Goal: Information Seeking & Learning: Learn about a topic

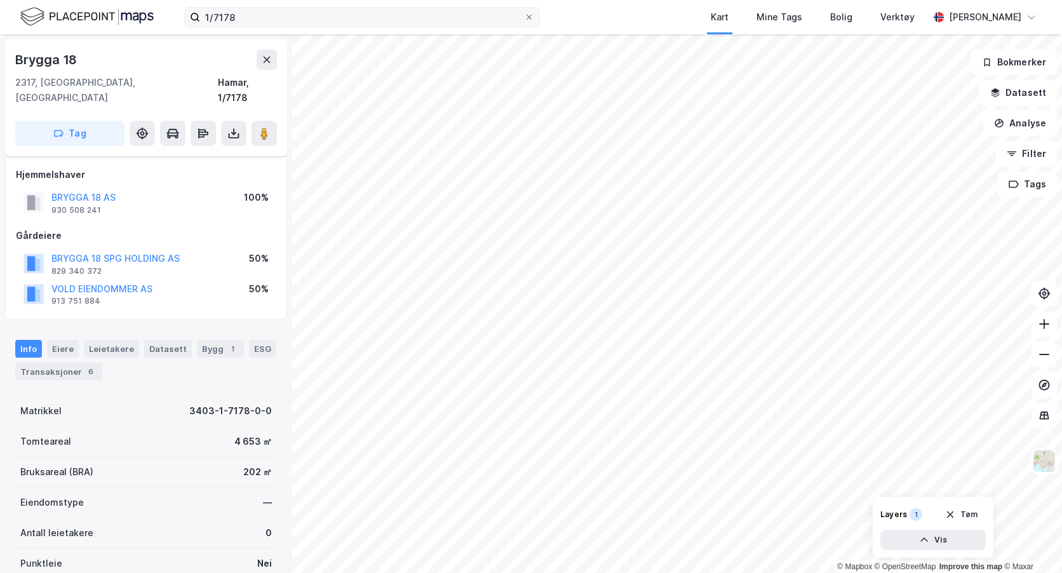
scroll to position [149, 0]
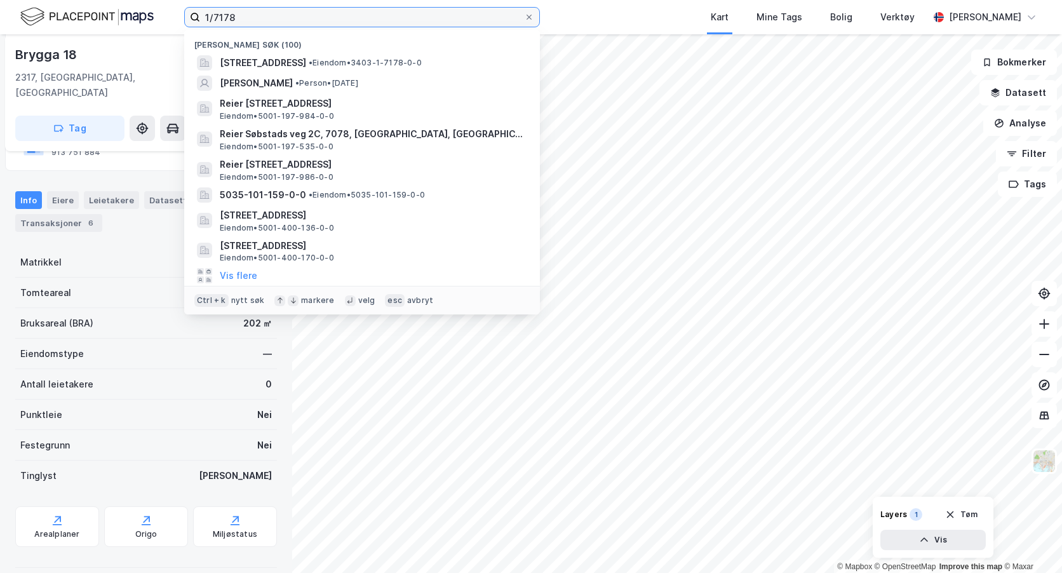
drag, startPoint x: 199, startPoint y: 13, endPoint x: 130, endPoint y: 13, distance: 69.2
click at [135, 13] on div "1/7178 Nylige søk (100) [STREET_ADDRESS] • Eiendom • 3403-1-7178-0-0 [PERSON_NA…" at bounding box center [531, 17] width 1062 height 34
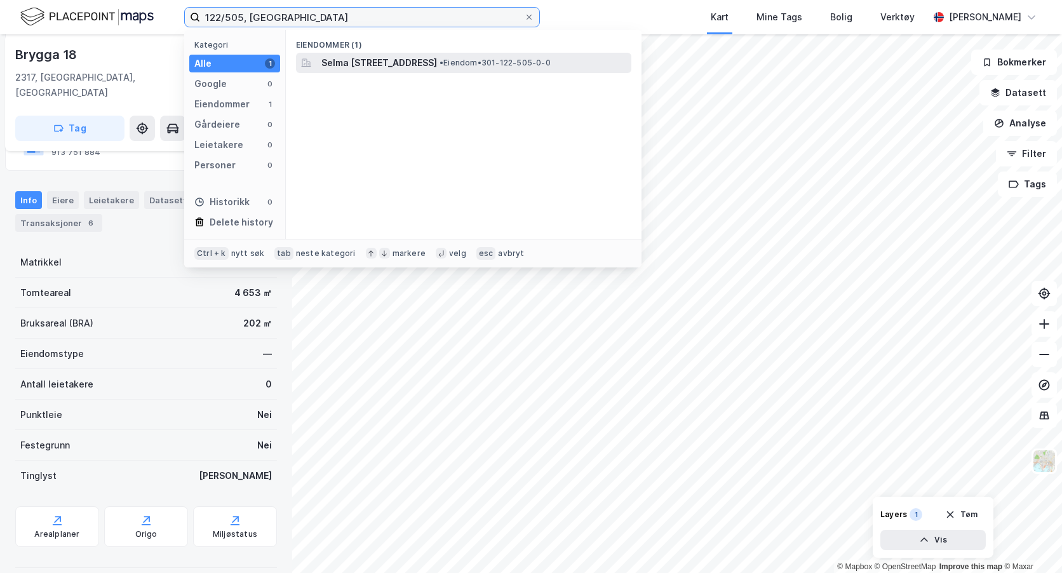
type input "122/505, [GEOGRAPHIC_DATA]"
click at [343, 63] on span "Selma [STREET_ADDRESS]" at bounding box center [379, 62] width 116 height 15
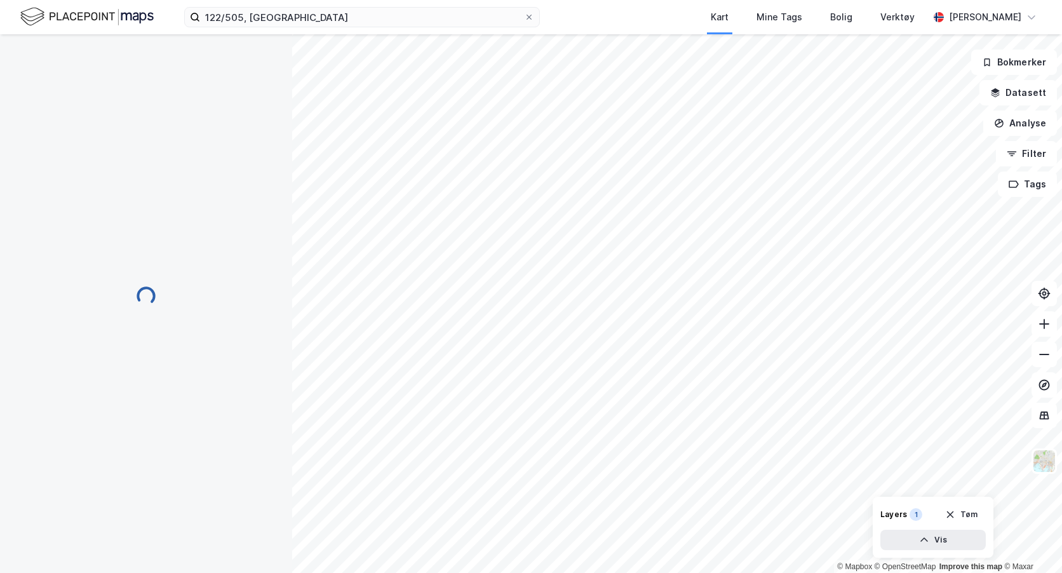
scroll to position [149, 0]
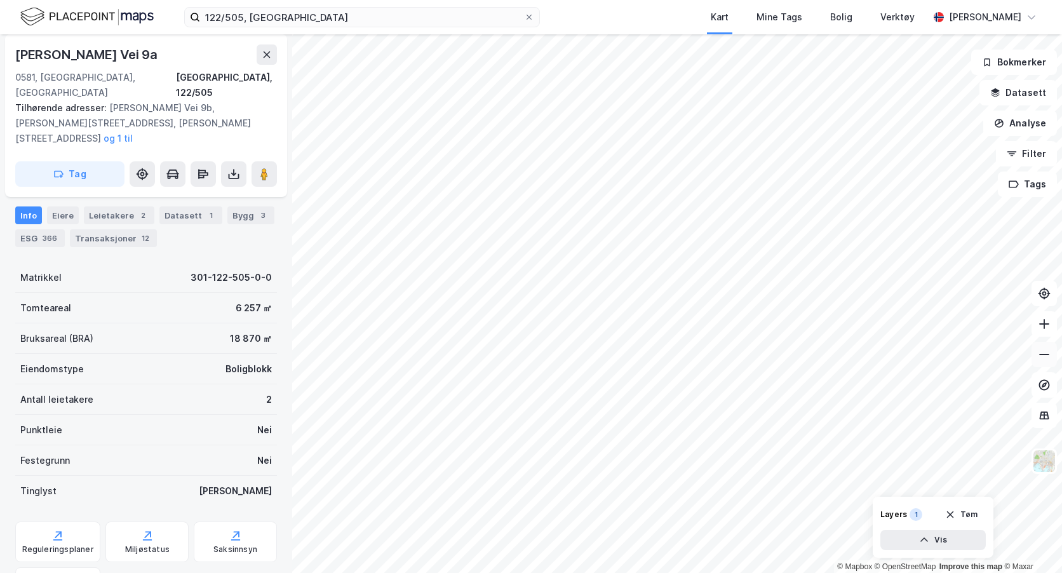
click at [1045, 356] on icon at bounding box center [1044, 354] width 13 height 13
click at [1007, 93] on button "Datasett" at bounding box center [1017, 92] width 77 height 25
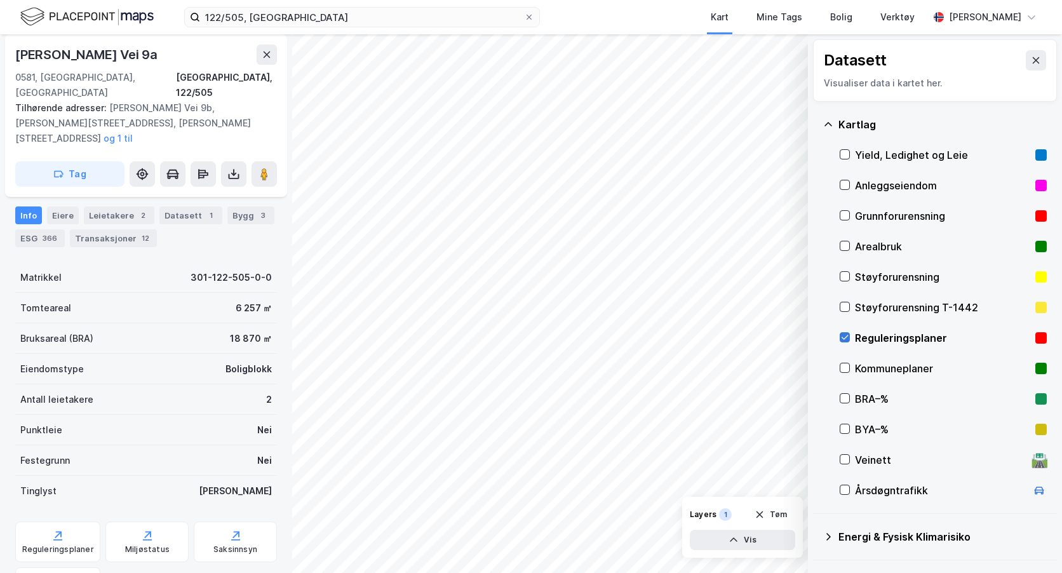
click at [843, 337] on icon at bounding box center [844, 337] width 9 height 9
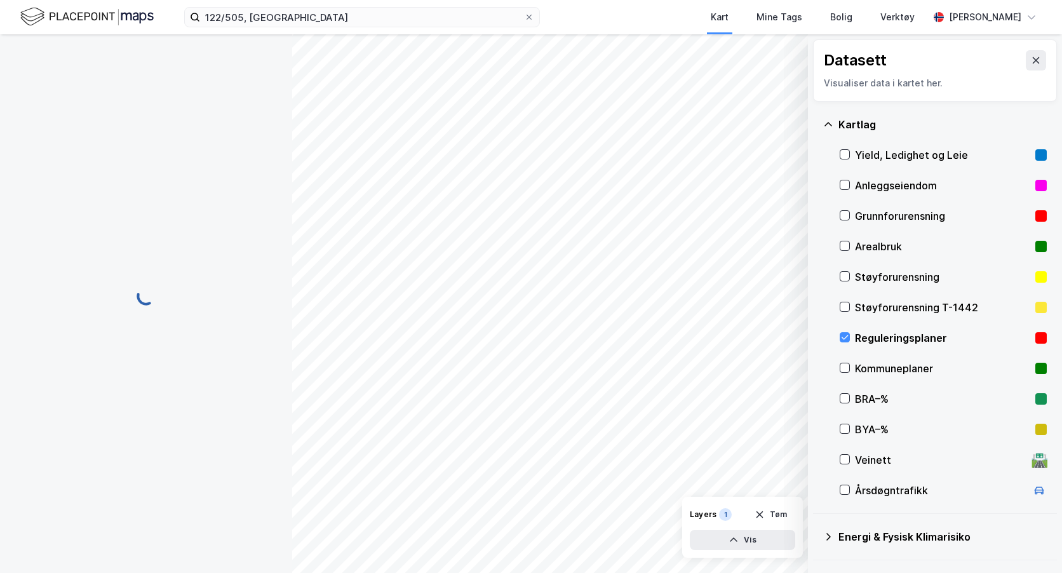
scroll to position [0, 0]
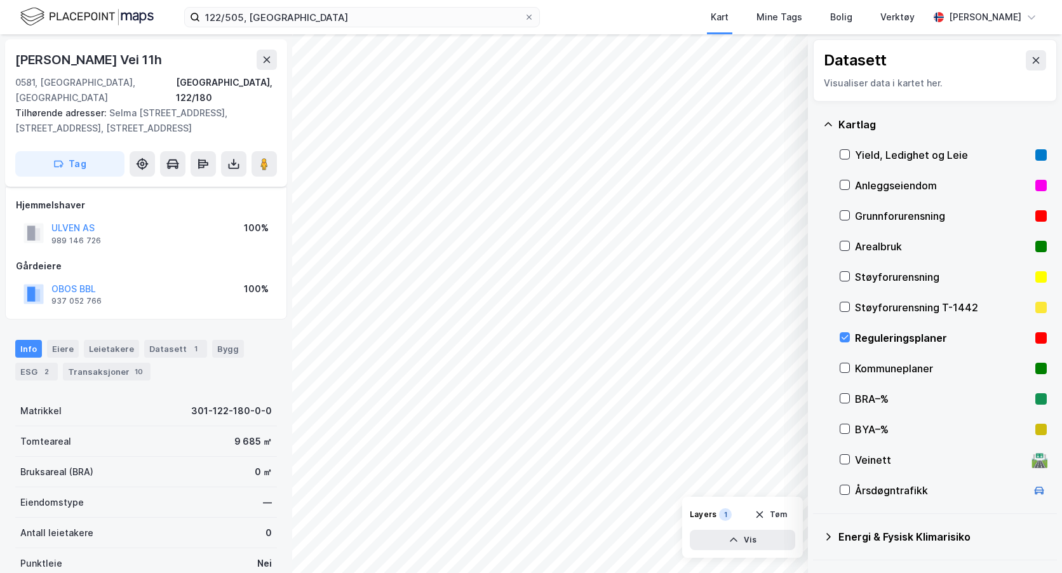
scroll to position [149, 0]
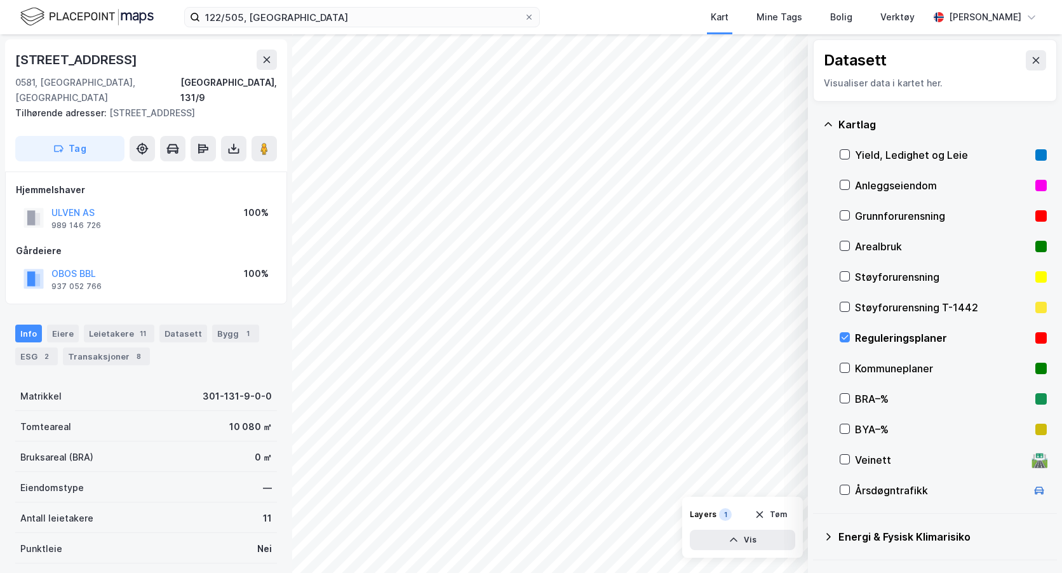
click at [4, 21] on div "122/505, oslo Kart Mine Tags Bolig Verktøy [PERSON_NAME]" at bounding box center [531, 17] width 1062 height 34
drag, startPoint x: 1029, startPoint y: 62, endPoint x: 1028, endPoint y: 72, distance: 10.9
click at [1031, 62] on icon at bounding box center [1036, 60] width 10 height 10
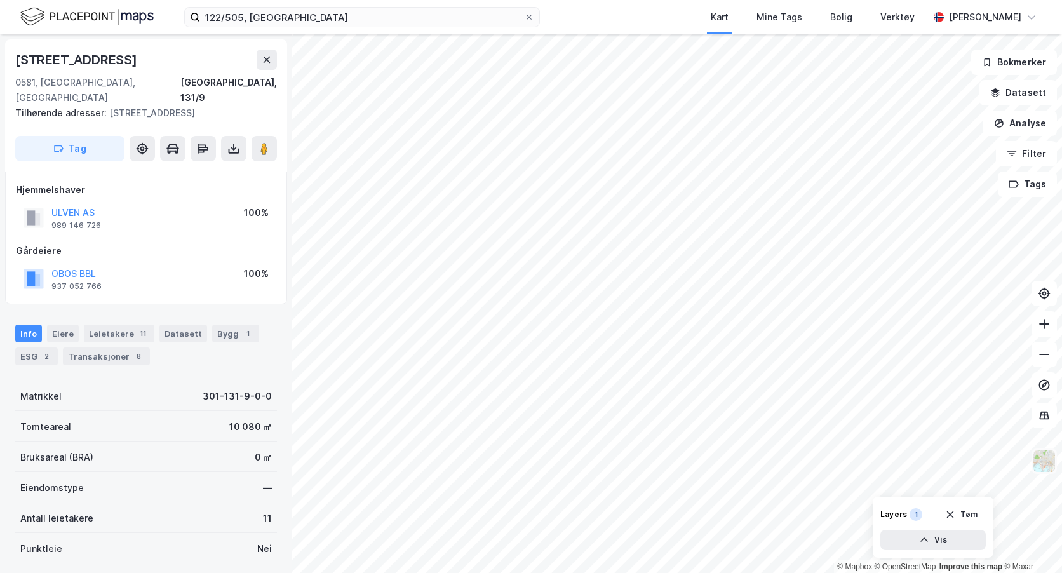
click at [1050, 466] on img at bounding box center [1044, 461] width 24 height 24
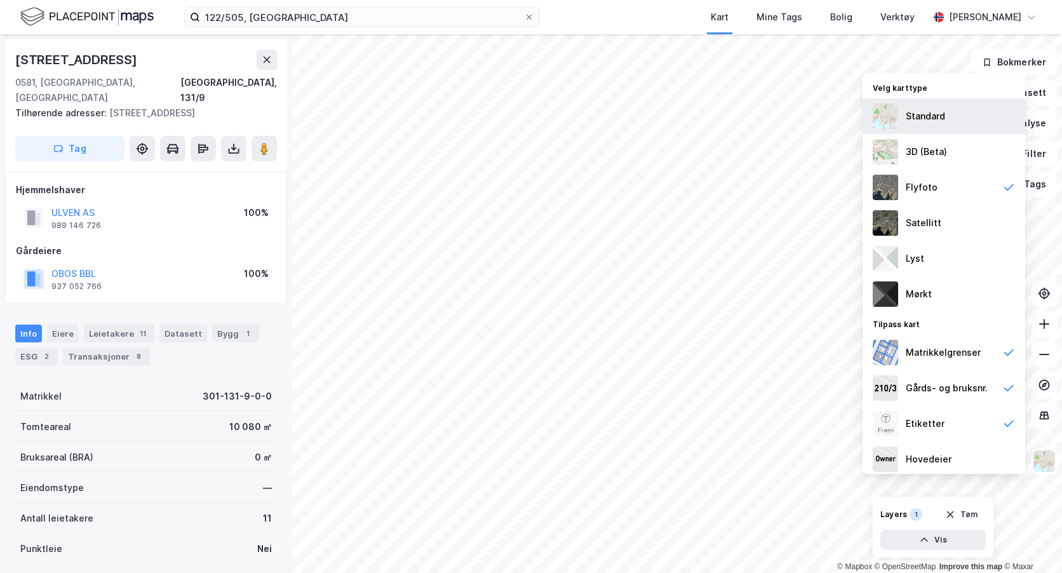
click at [897, 109] on img at bounding box center [885, 116] width 25 height 25
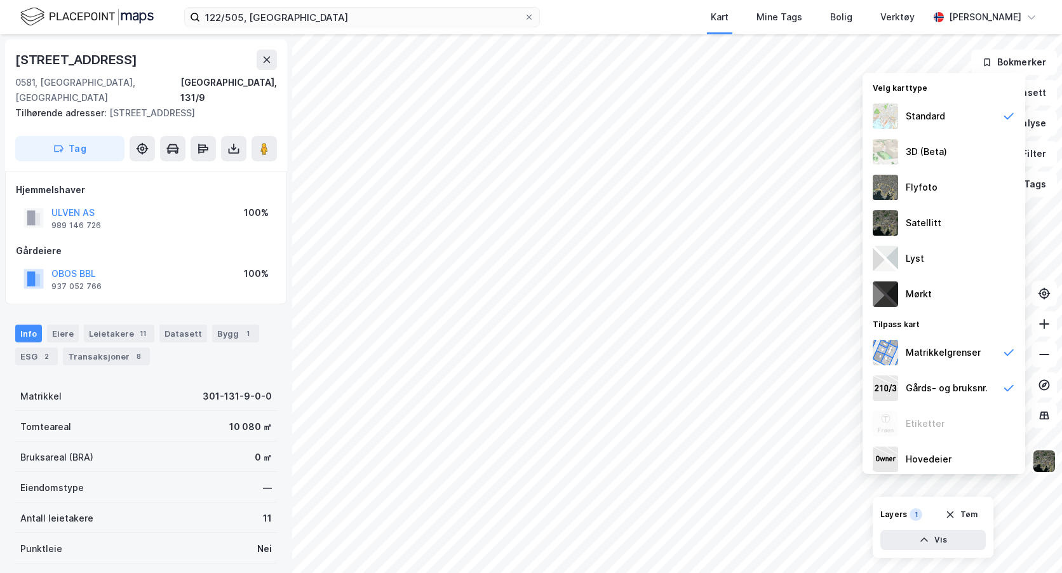
scroll to position [1, 0]
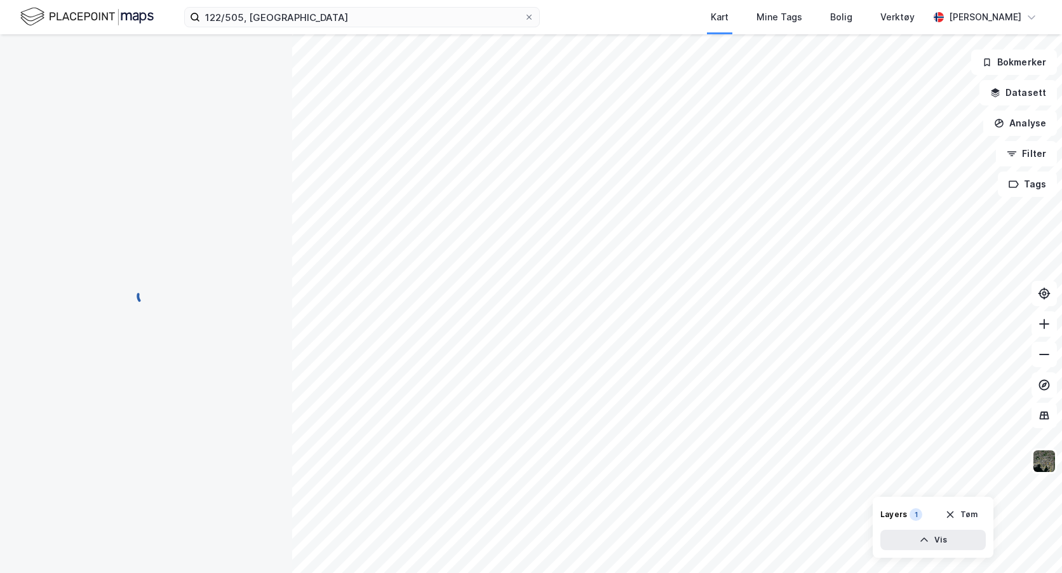
scroll to position [1, 0]
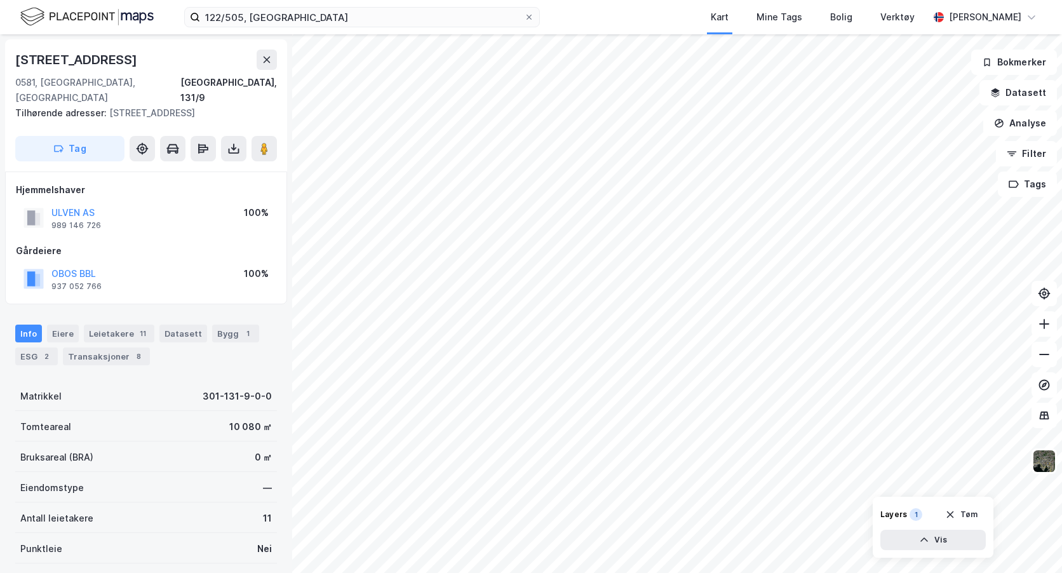
scroll to position [1, 0]
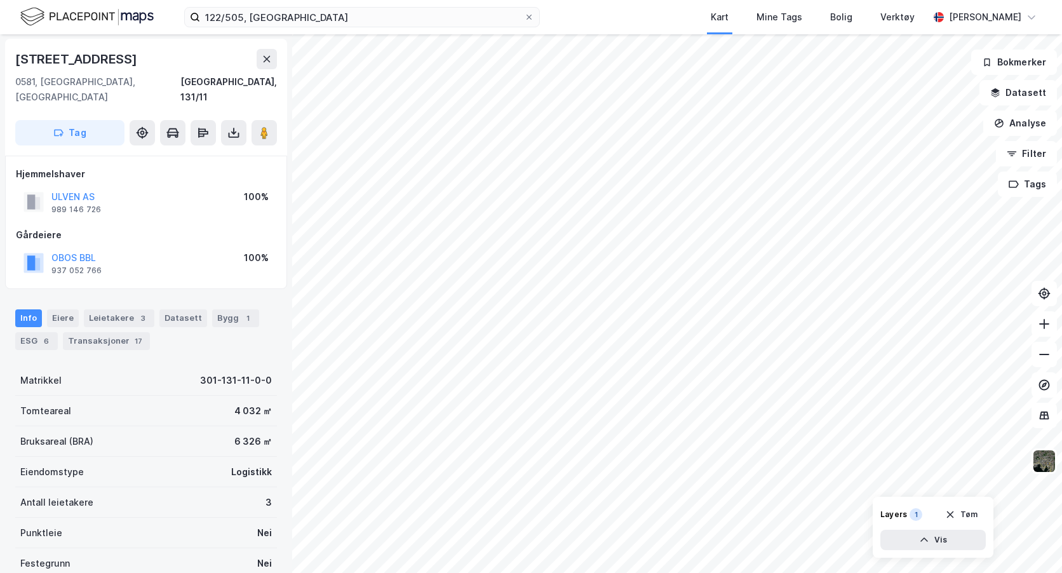
scroll to position [1, 0]
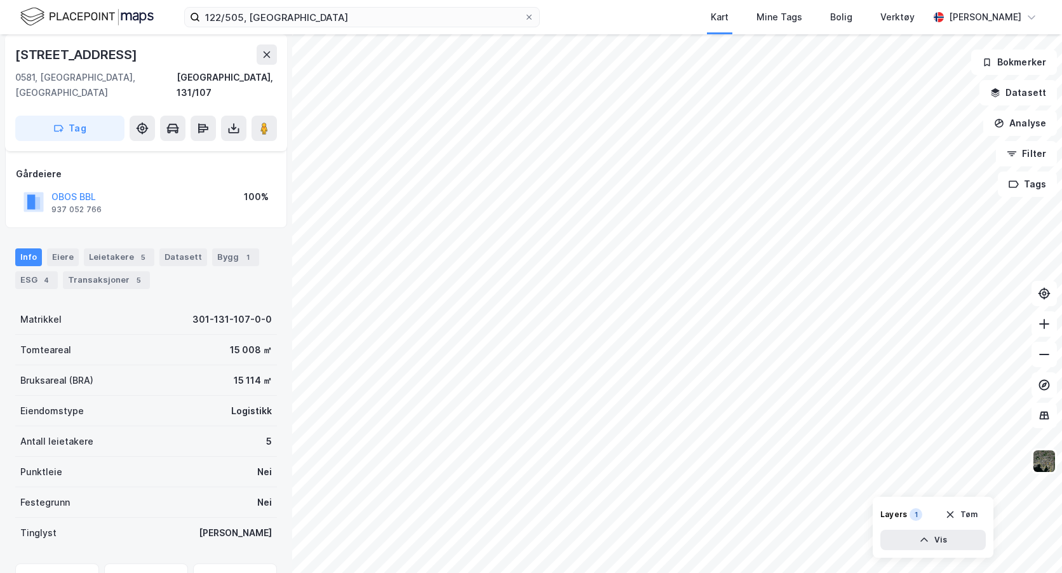
scroll to position [119, 0]
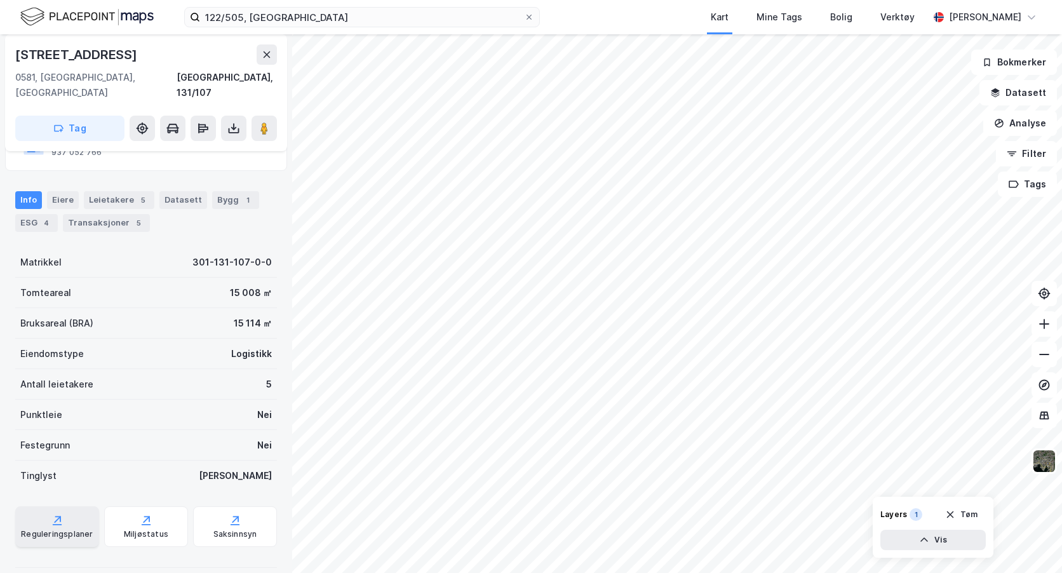
click at [44, 506] on div "Reguleringsplaner" at bounding box center [57, 526] width 84 height 41
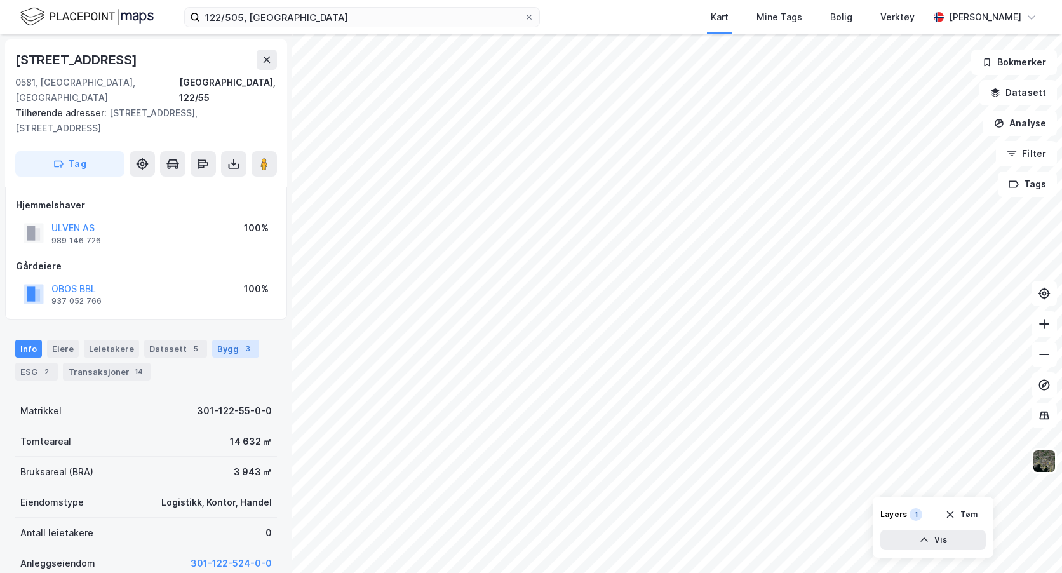
click at [220, 340] on div "Bygg 3" at bounding box center [235, 349] width 47 height 18
